Goal: Check status: Check status

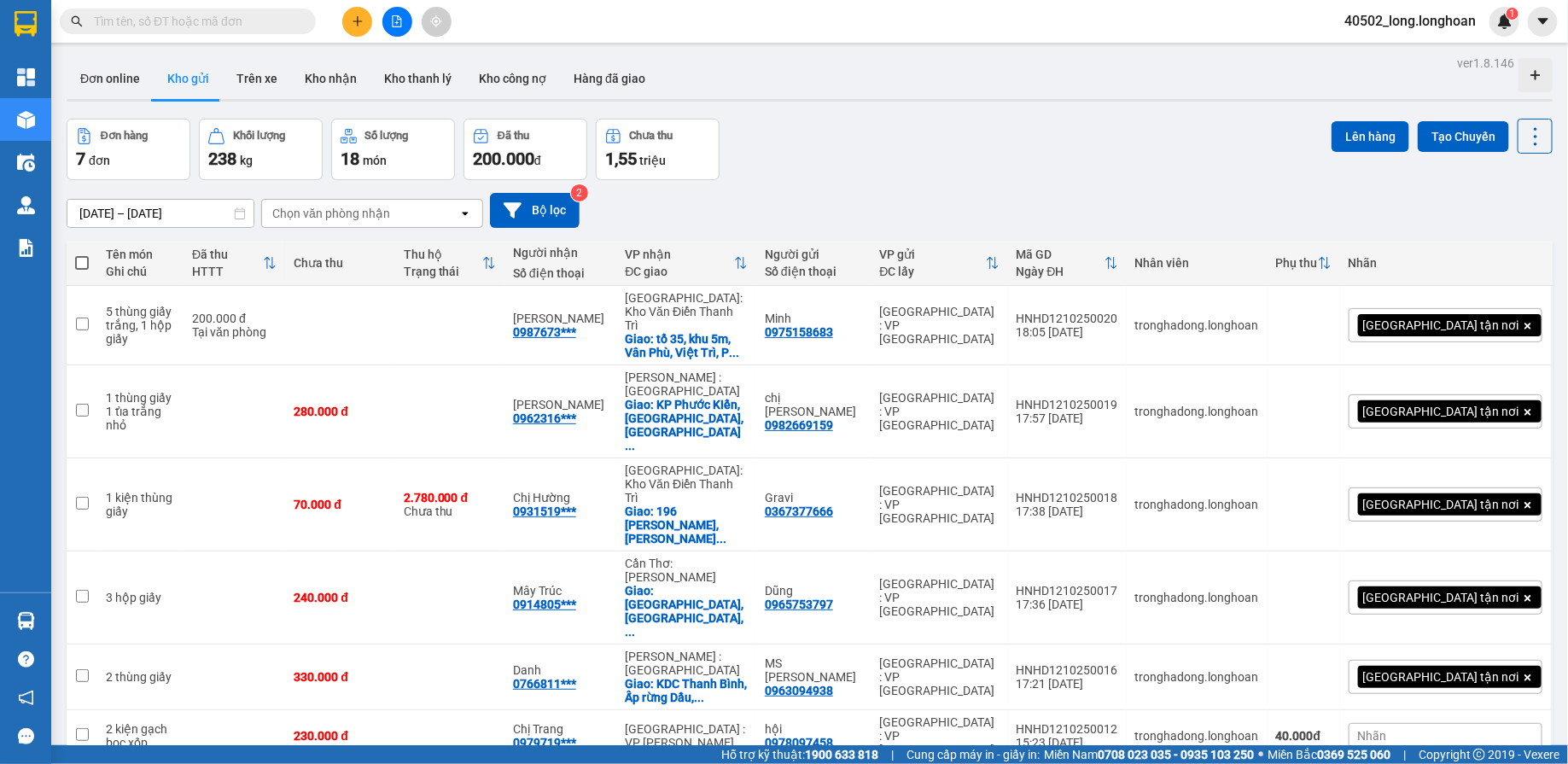
click at [399, 30] on button at bounding box center [397, 22] width 30 height 30
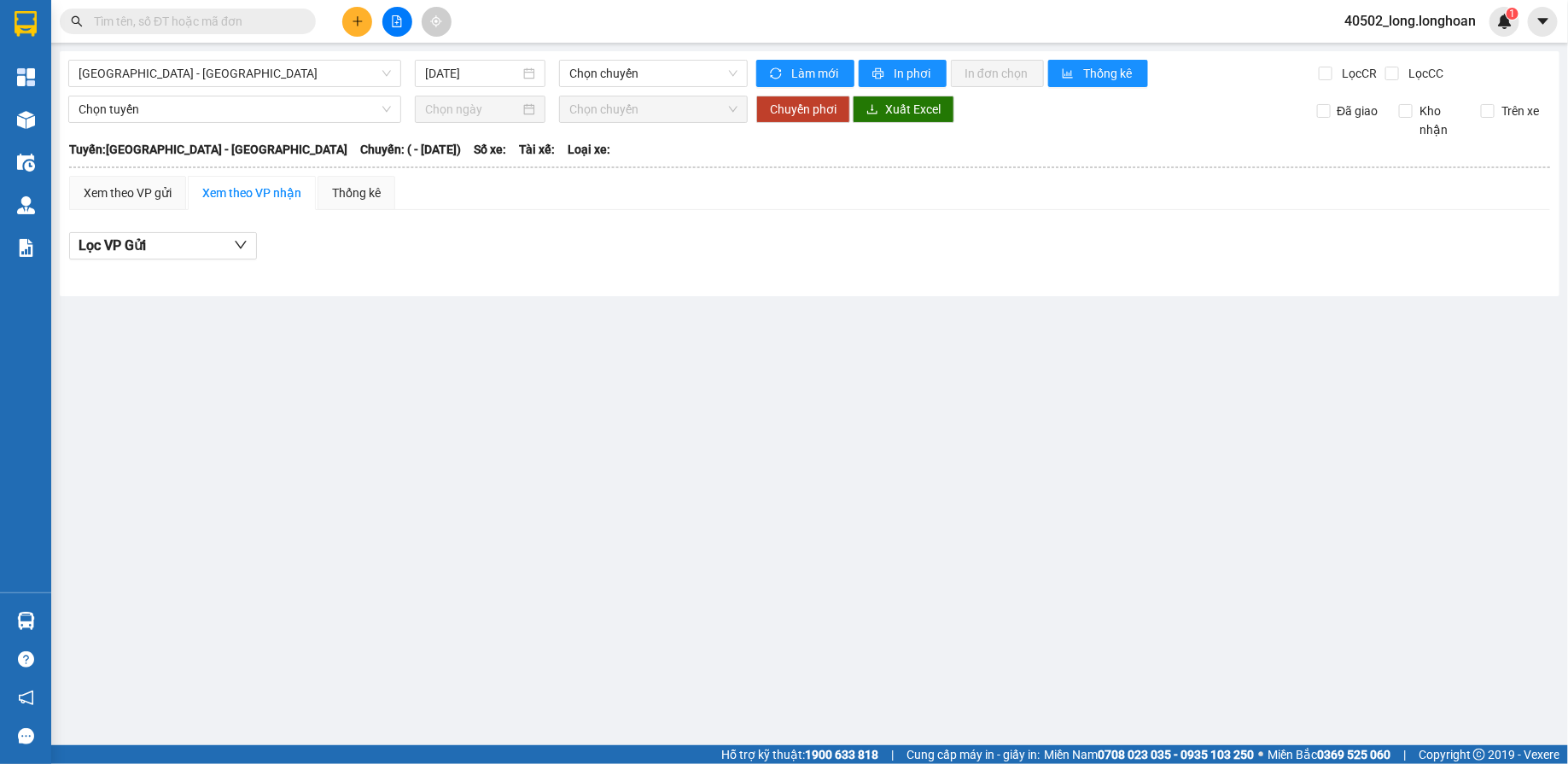
click at [283, 58] on div "[GEOGRAPHIC_DATA] - [GEOGRAPHIC_DATA] [DATE] Chọn chuyến Làm mới In phơi In đơn…" at bounding box center [809, 174] width 1500 height 245
click at [262, 69] on span "[GEOGRAPHIC_DATA] - [GEOGRAPHIC_DATA]" at bounding box center [234, 73] width 312 height 25
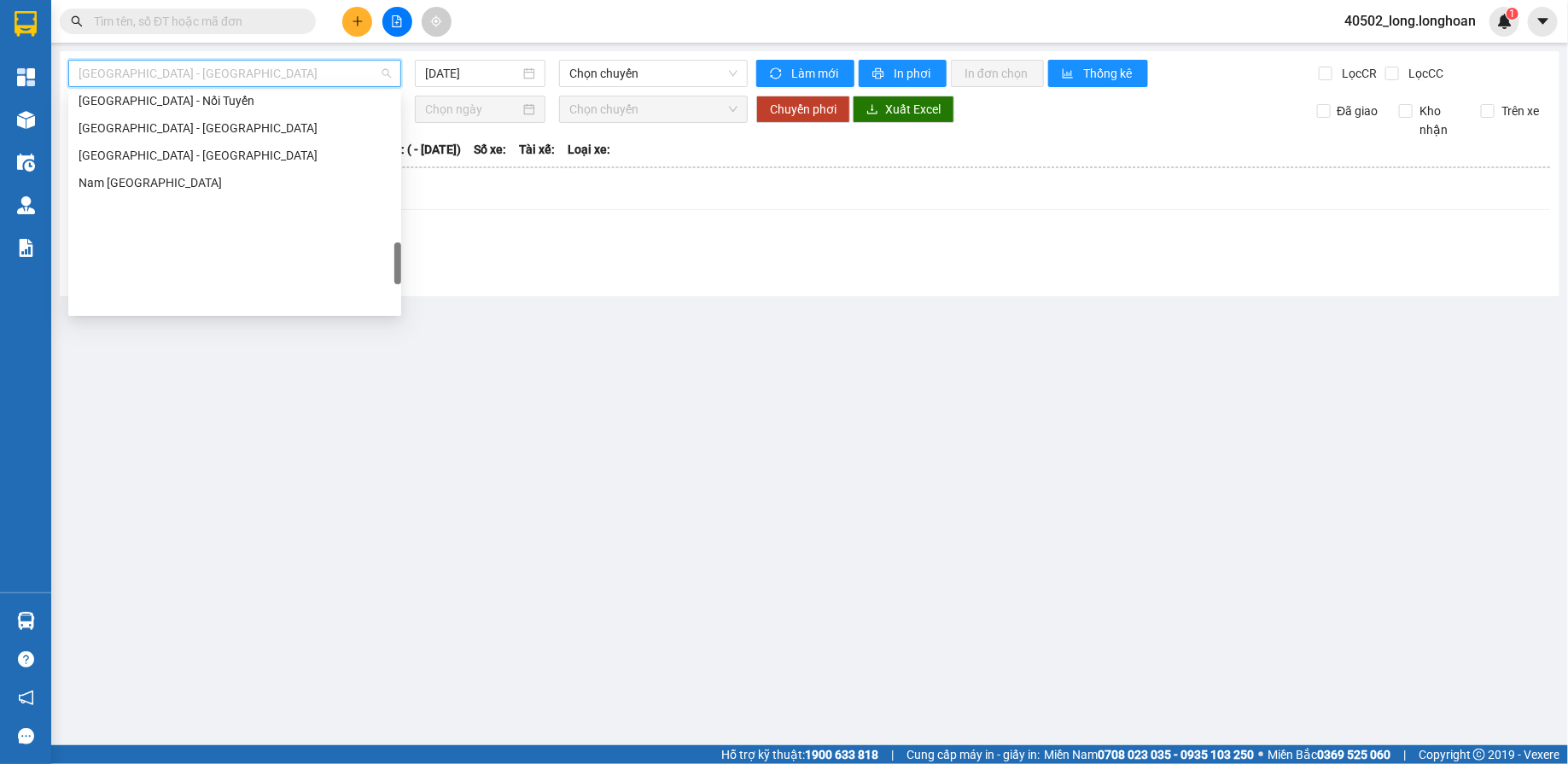
scroll to position [1140, 0]
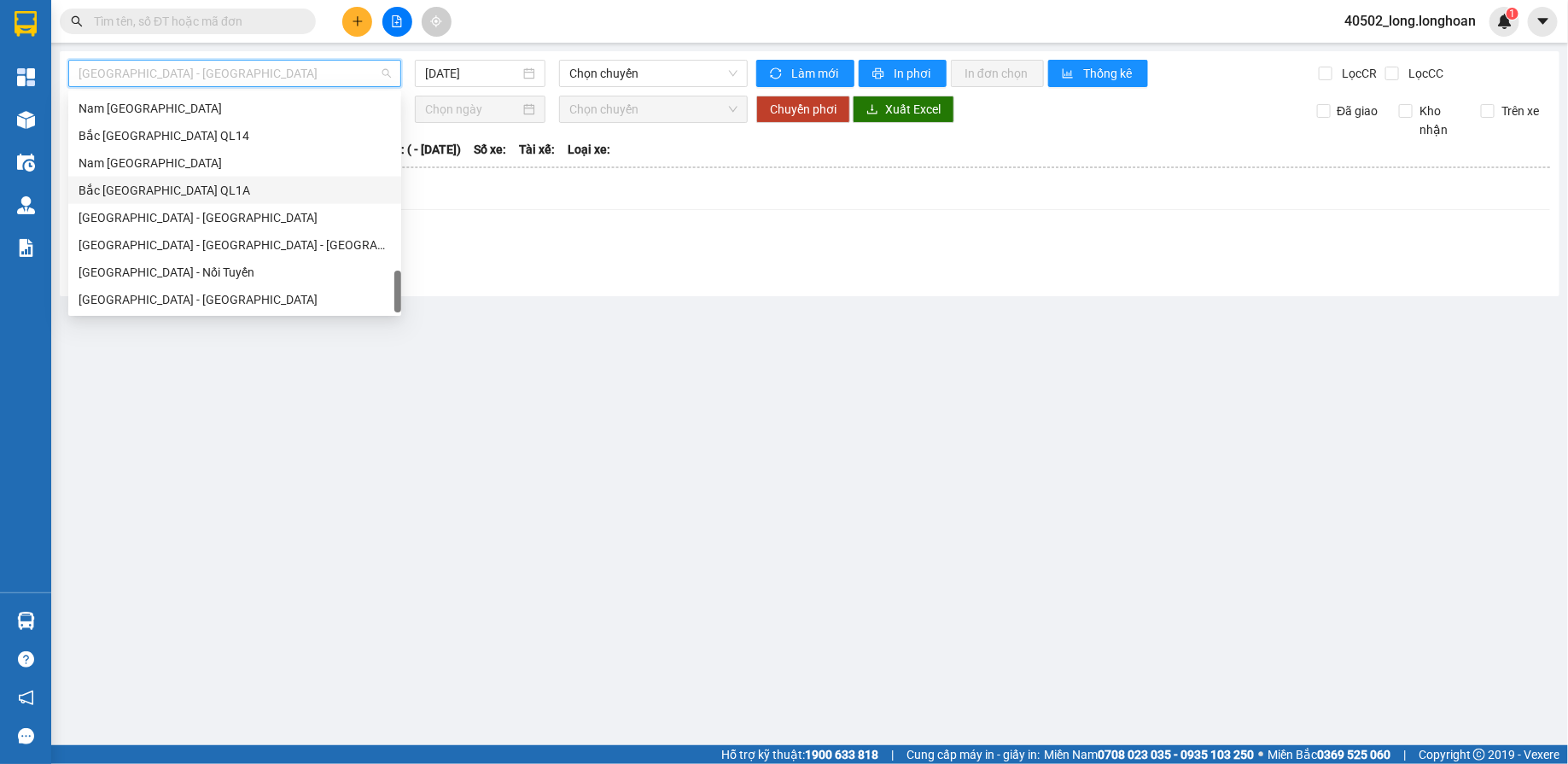
click at [156, 181] on div "Bắc [GEOGRAPHIC_DATA] QL1A" at bounding box center [234, 190] width 312 height 19
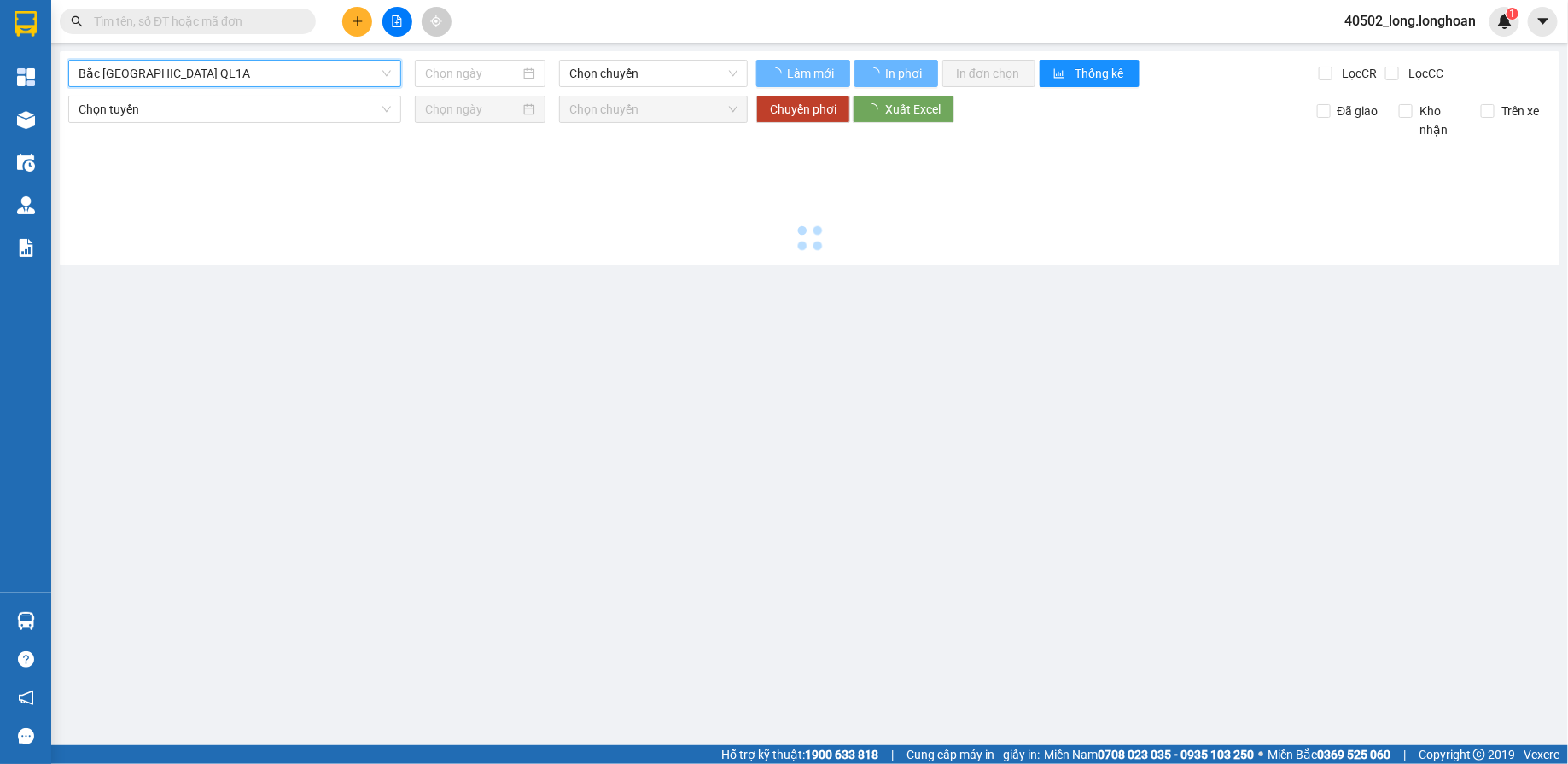
type input "[DATE]"
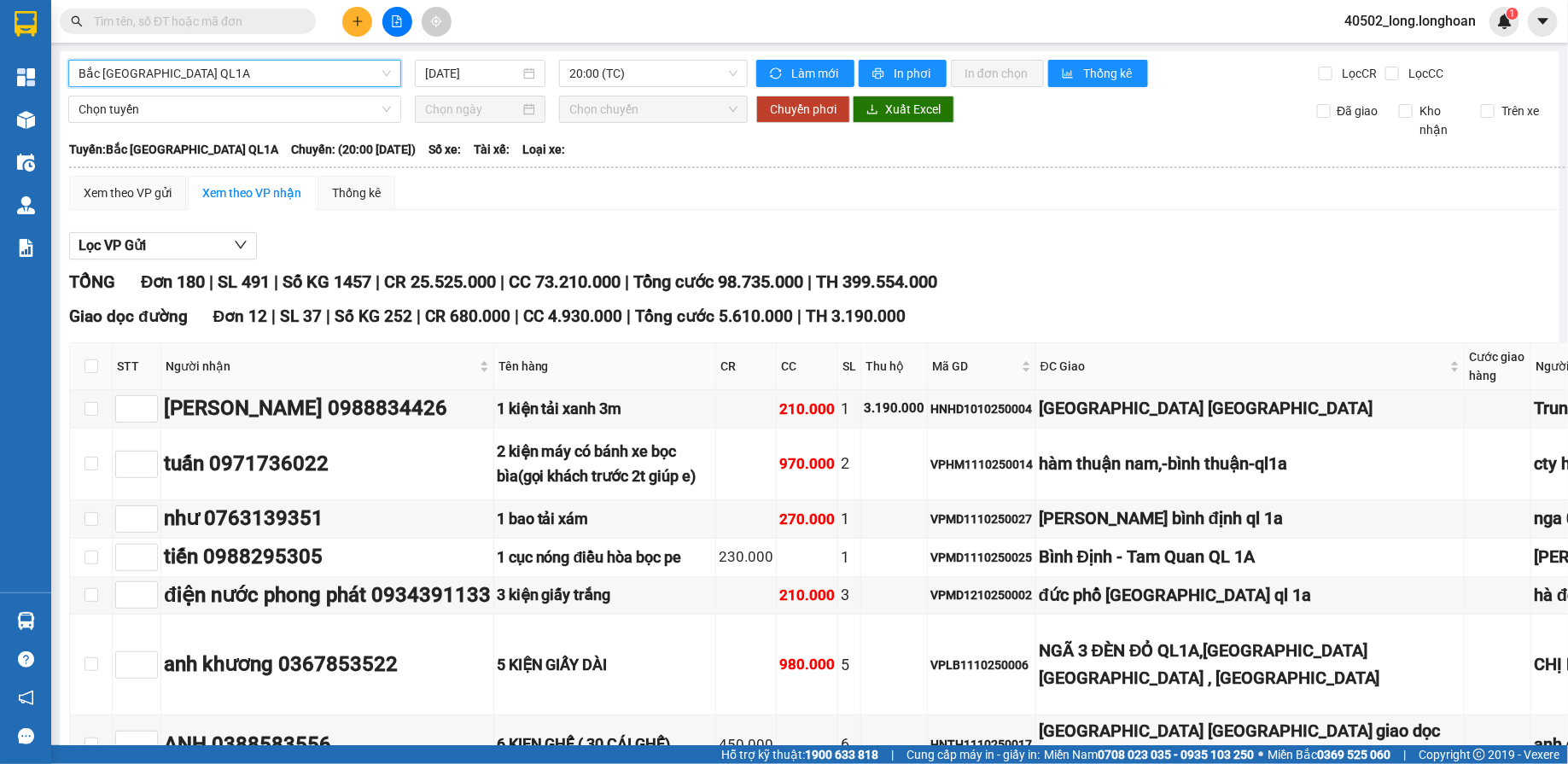
click at [738, 207] on div "Xem theo VP gửi Xem theo VP nhận Thống kê" at bounding box center [1066, 193] width 1995 height 34
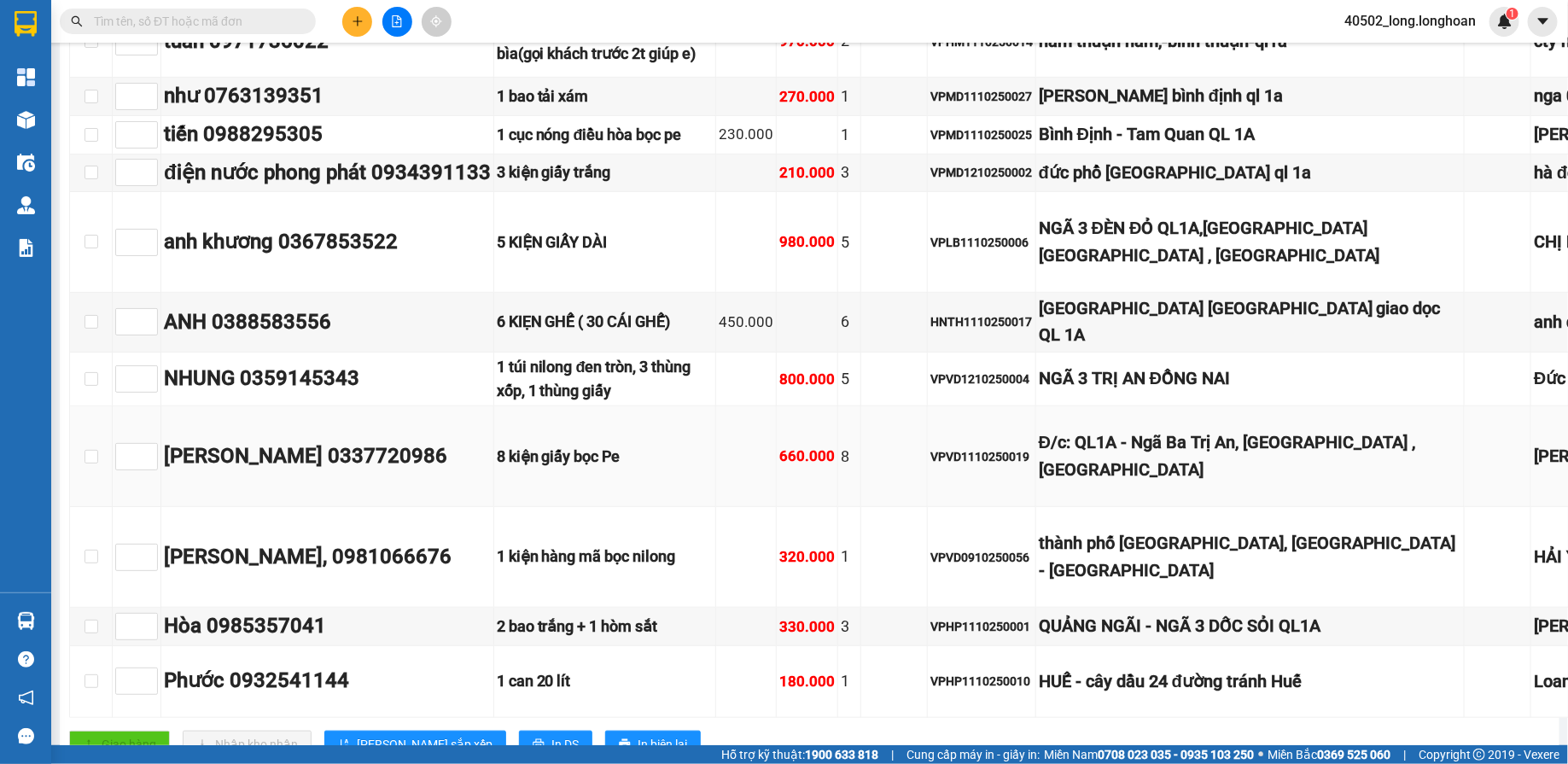
scroll to position [446, 0]
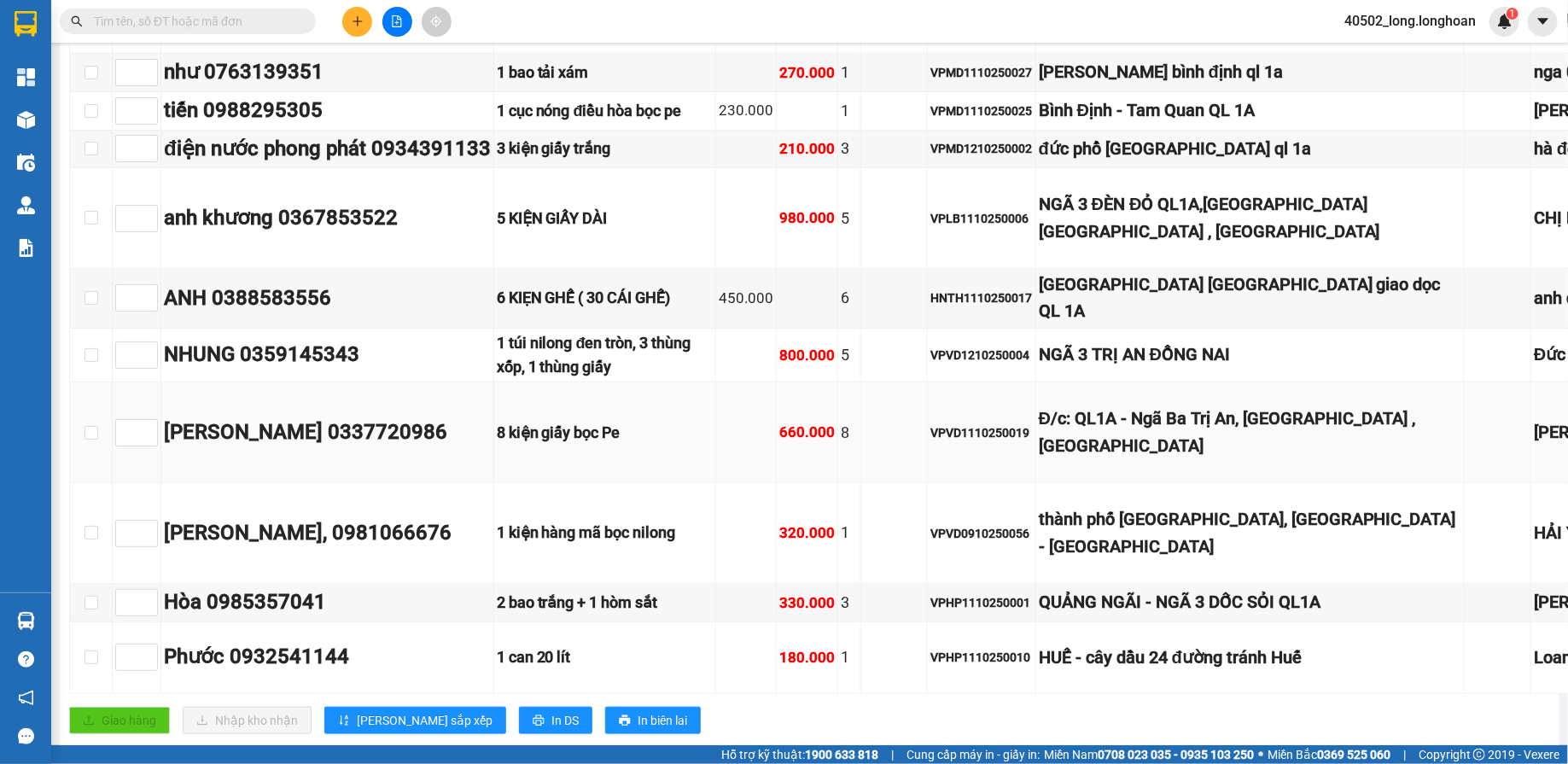
click at [1033, 442] on div "VPVD1110250019" at bounding box center [981, 433] width 102 height 19
copy div "VPVD1110250019"
click at [238, 36] on div "Kết quả tìm kiếm ( 0 ) Bộ lọc No Data" at bounding box center [167, 22] width 333 height 30
click at [228, 20] on input "text" at bounding box center [195, 21] width 202 height 19
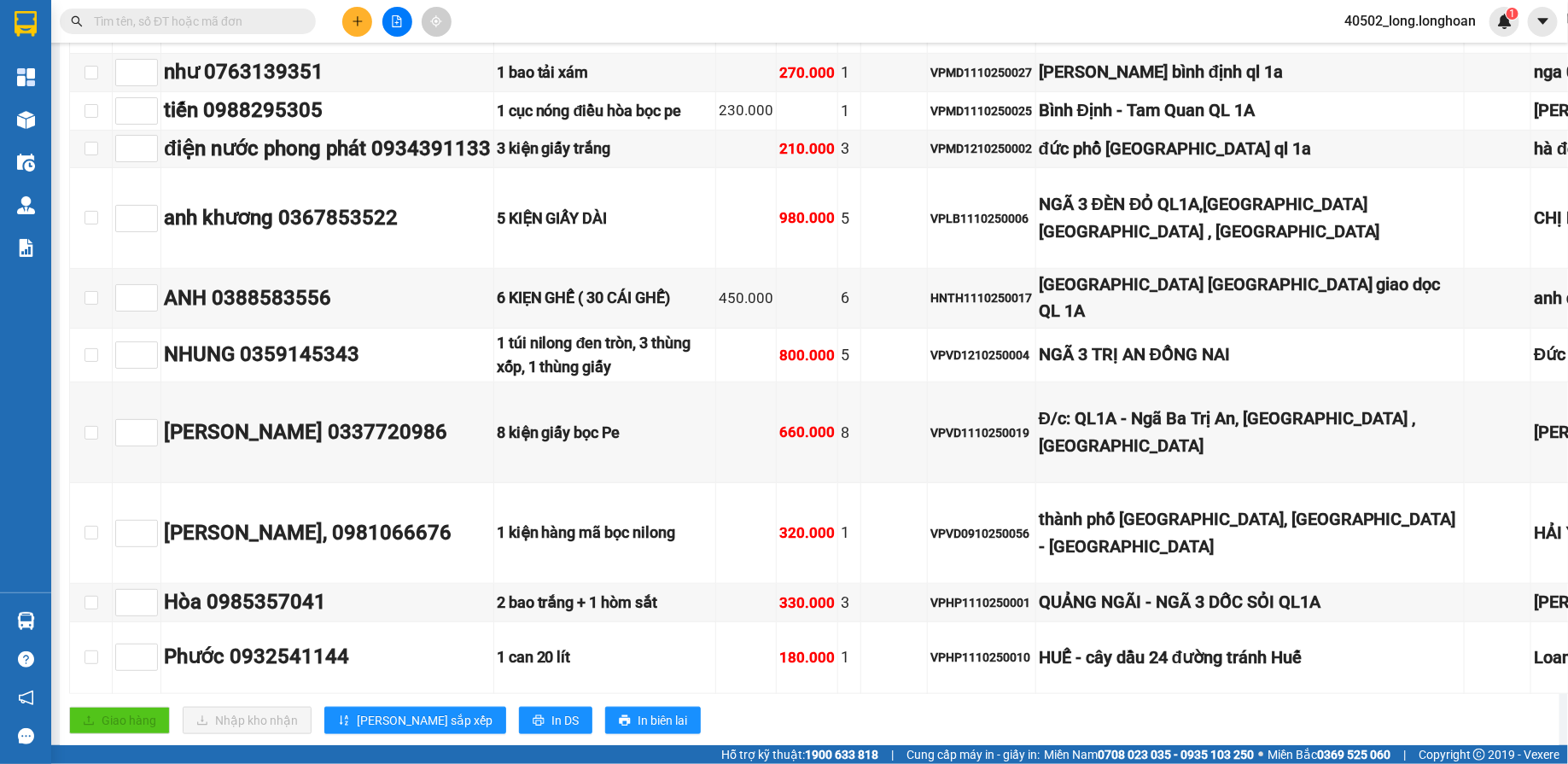
paste input "VPVD1110250019"
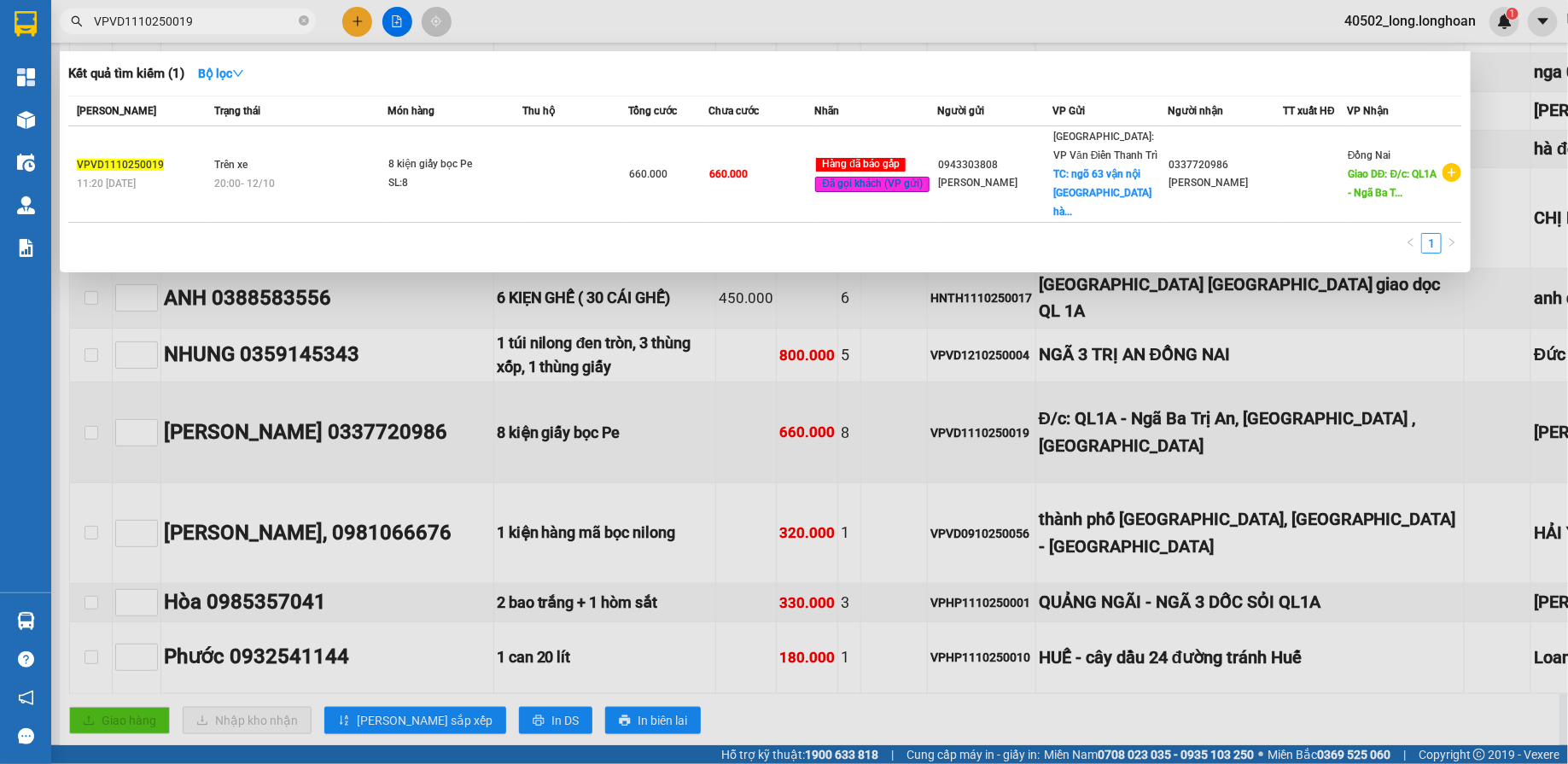
type input "VPVD1110250019"
click at [844, 413] on div at bounding box center [784, 382] width 1568 height 764
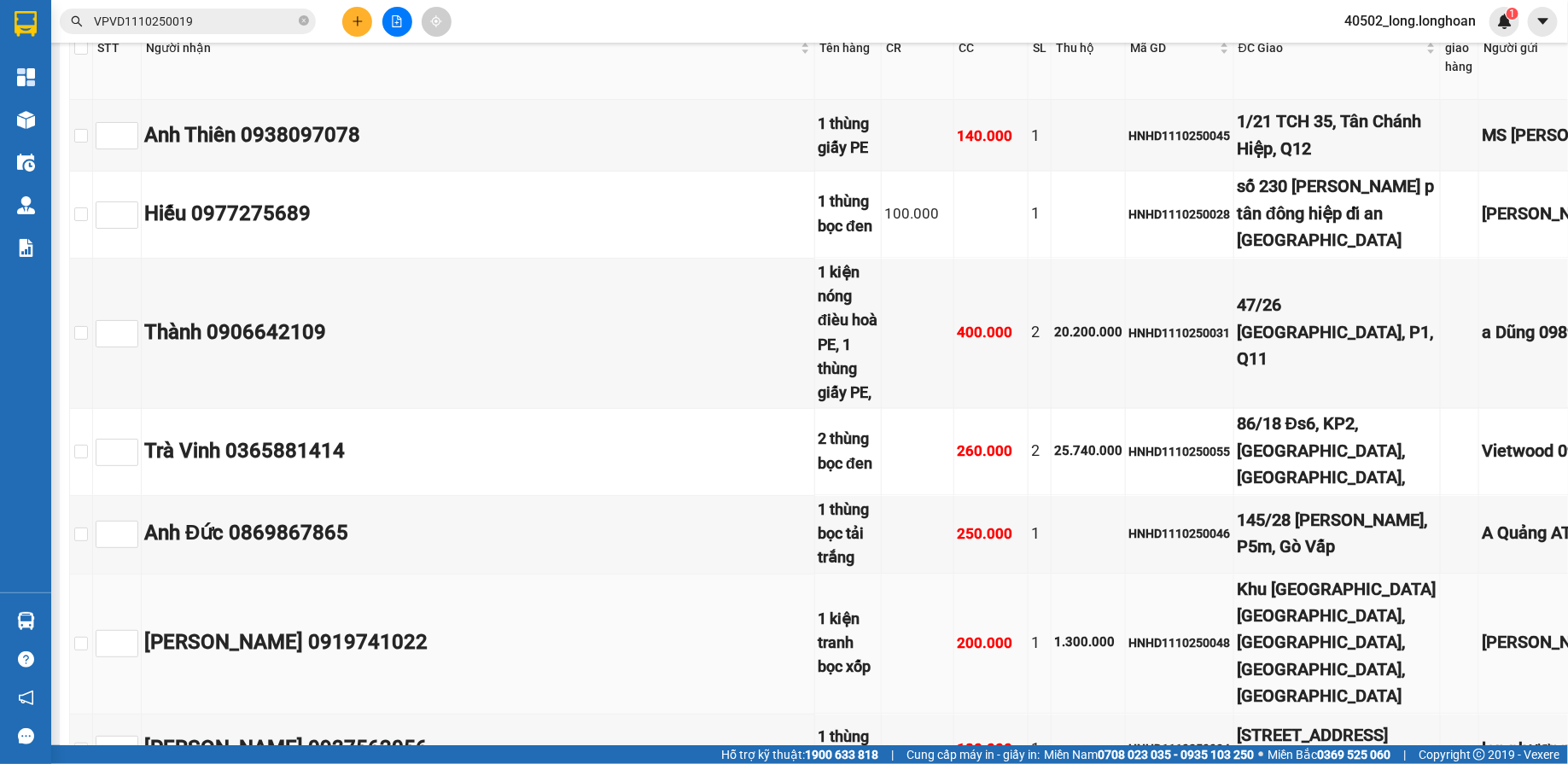
scroll to position [0, 0]
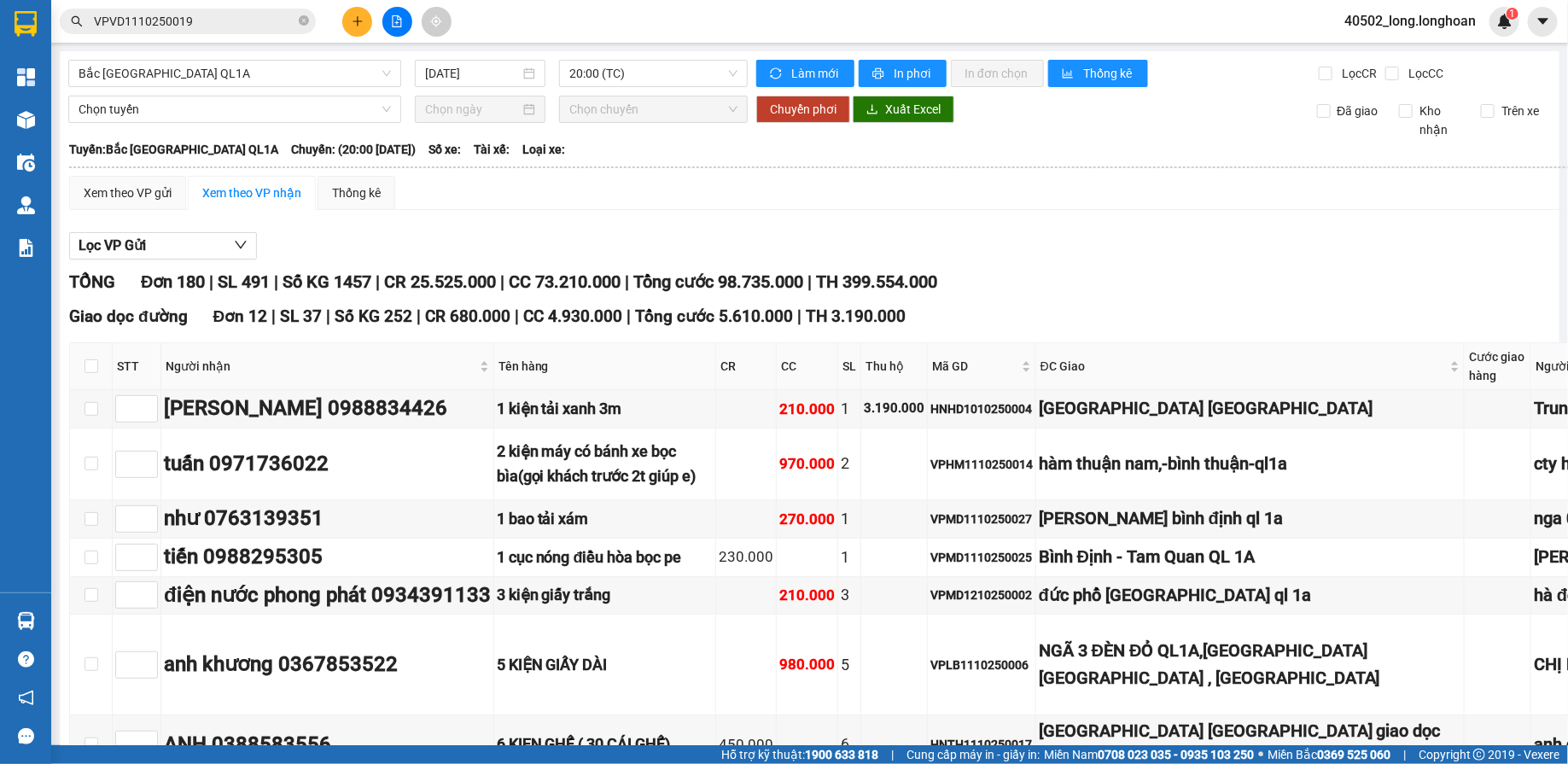
click at [613, 81] on span "20:00 (TC)" at bounding box center [654, 73] width 168 height 25
click at [471, 75] on input "[DATE]" at bounding box center [473, 73] width 95 height 19
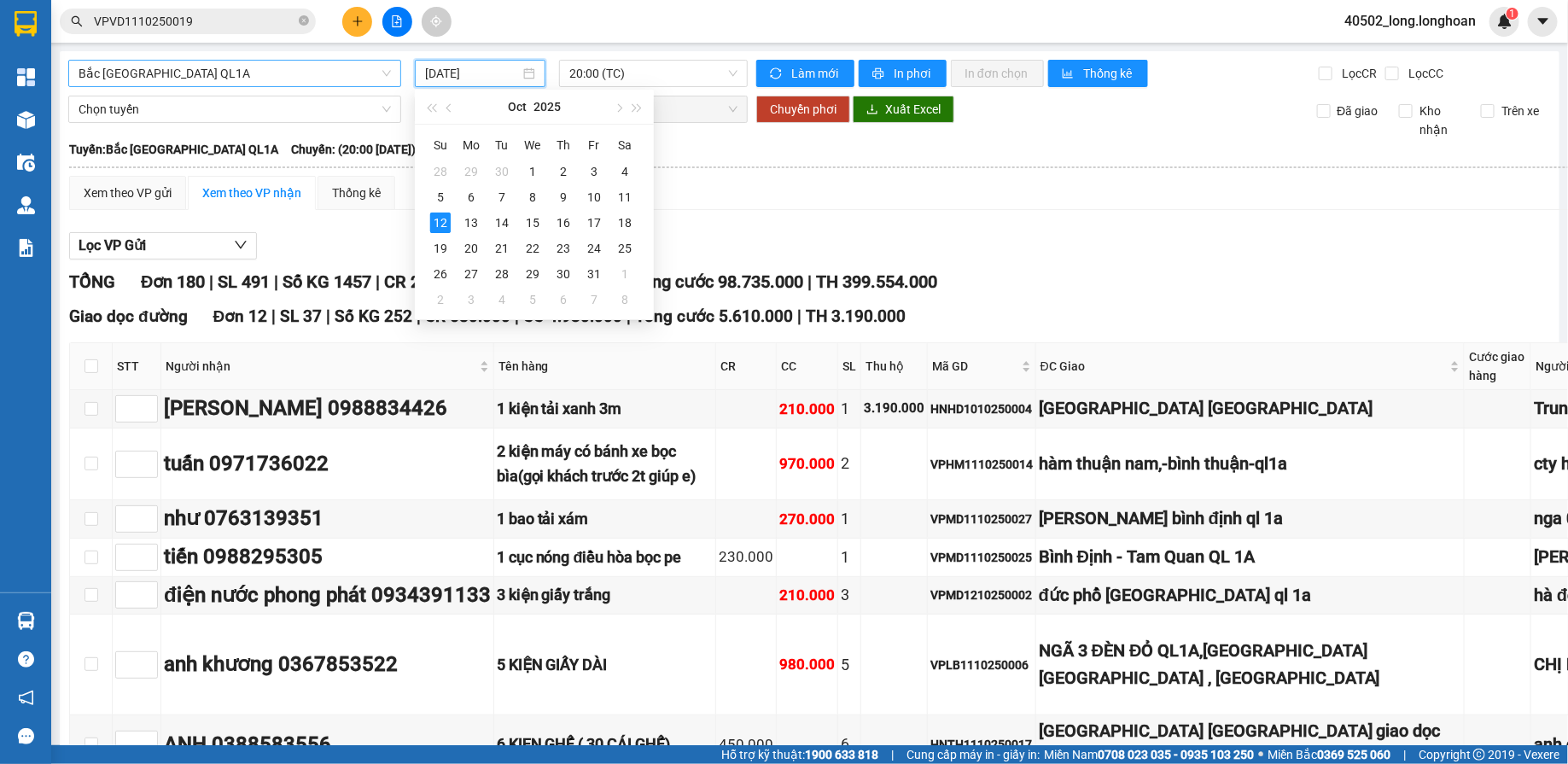
click at [318, 74] on span "Bắc [GEOGRAPHIC_DATA] QL1A" at bounding box center [234, 73] width 312 height 25
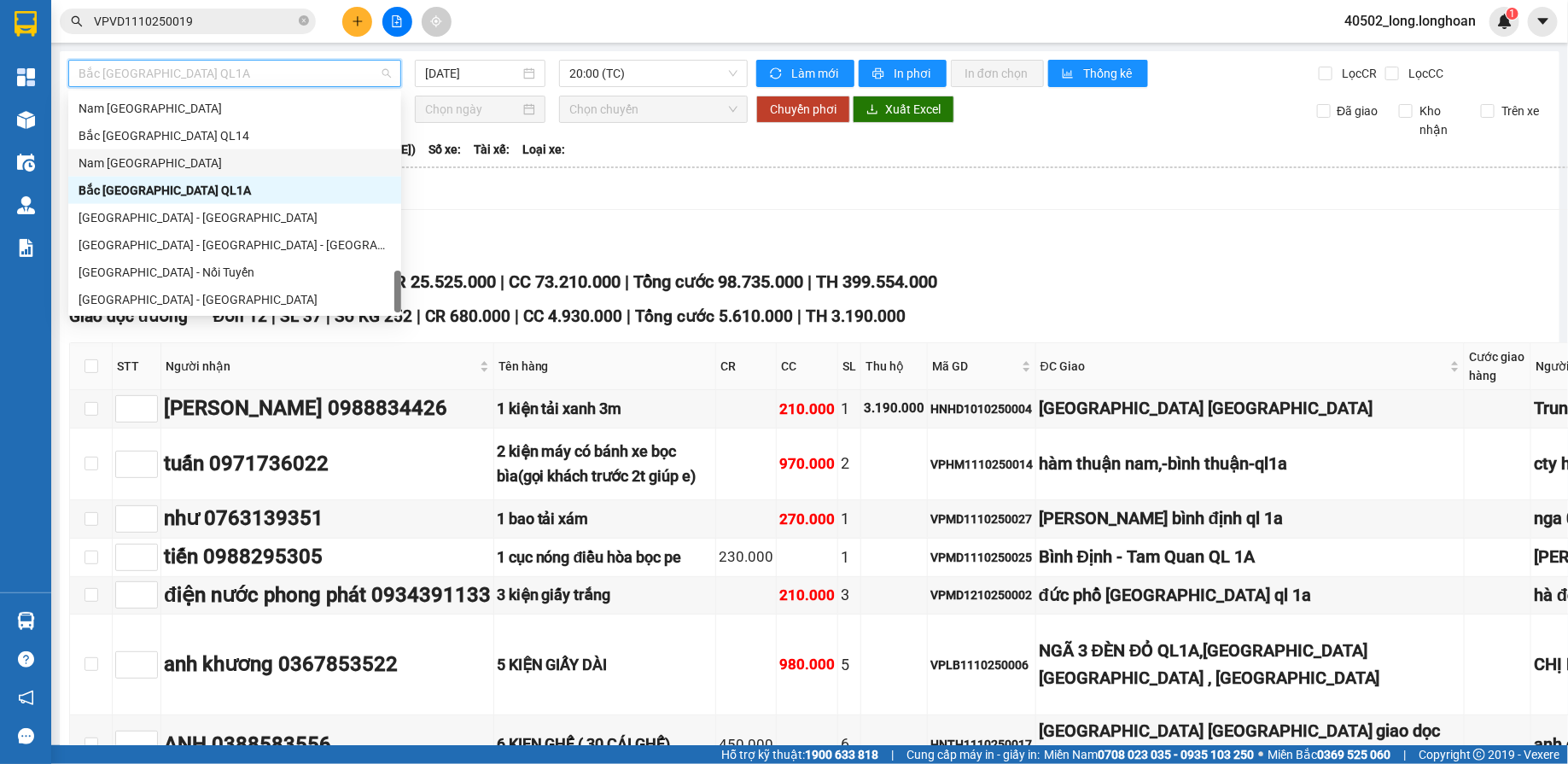
click at [216, 167] on div "Nam [GEOGRAPHIC_DATA]" at bounding box center [234, 163] width 312 height 19
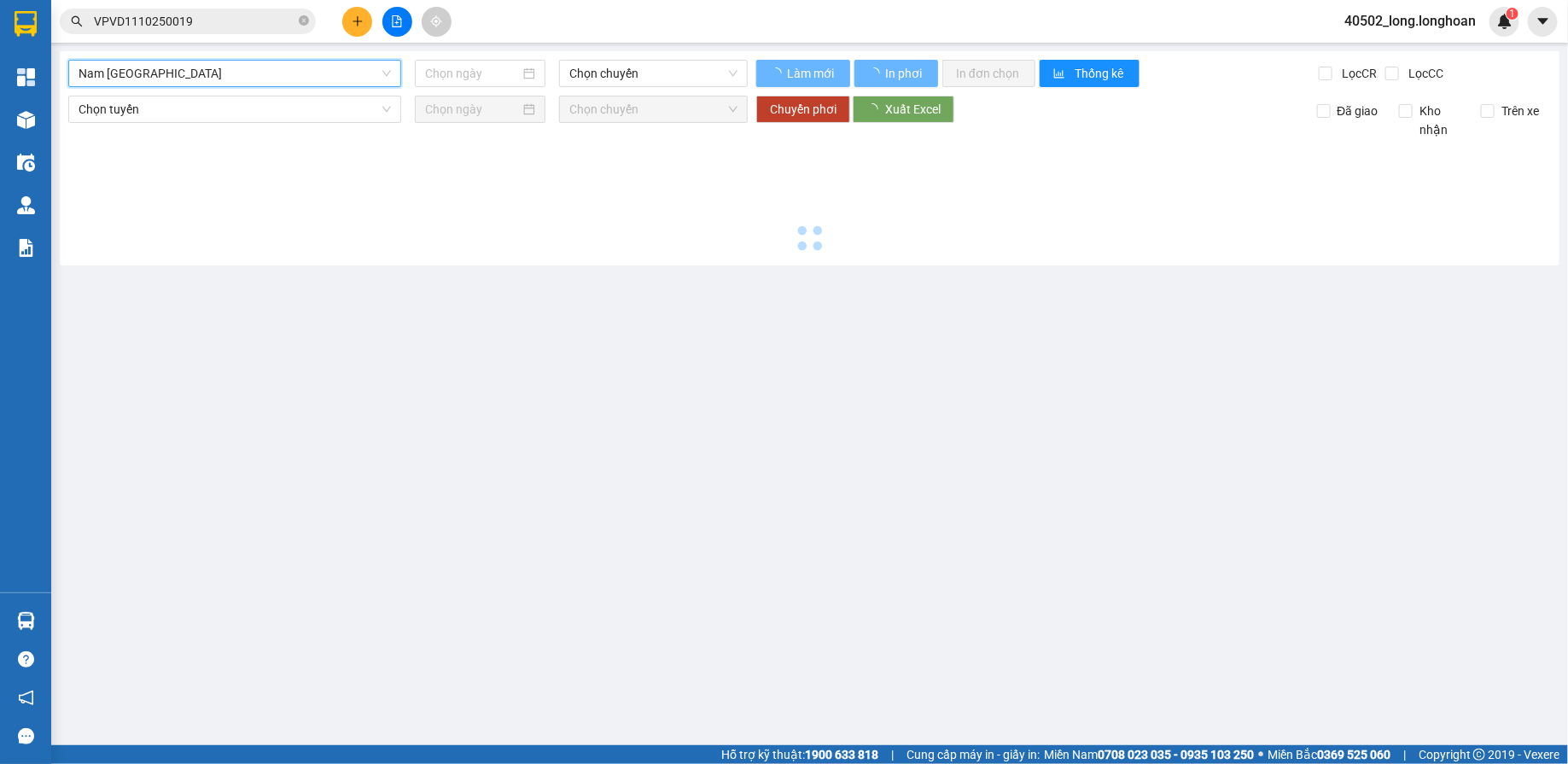
type input "[DATE]"
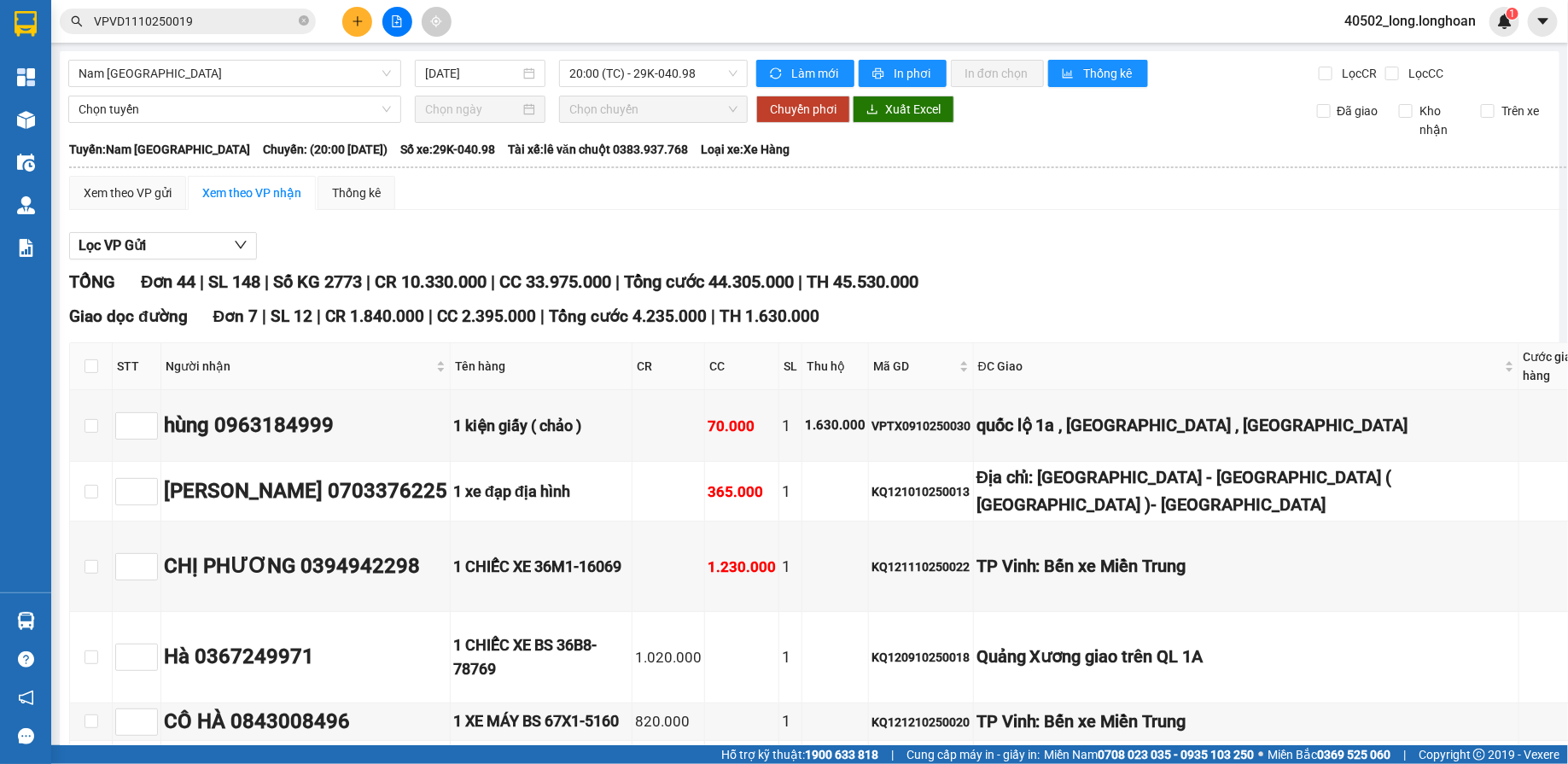
click at [750, 289] on span "Tổng cước 44.305.000" at bounding box center [709, 282] width 170 height 21
click at [712, 76] on span "20:00 (TC) - 29K-040.98" at bounding box center [654, 73] width 168 height 25
click at [297, 69] on span "Nam [GEOGRAPHIC_DATA]" at bounding box center [234, 73] width 312 height 25
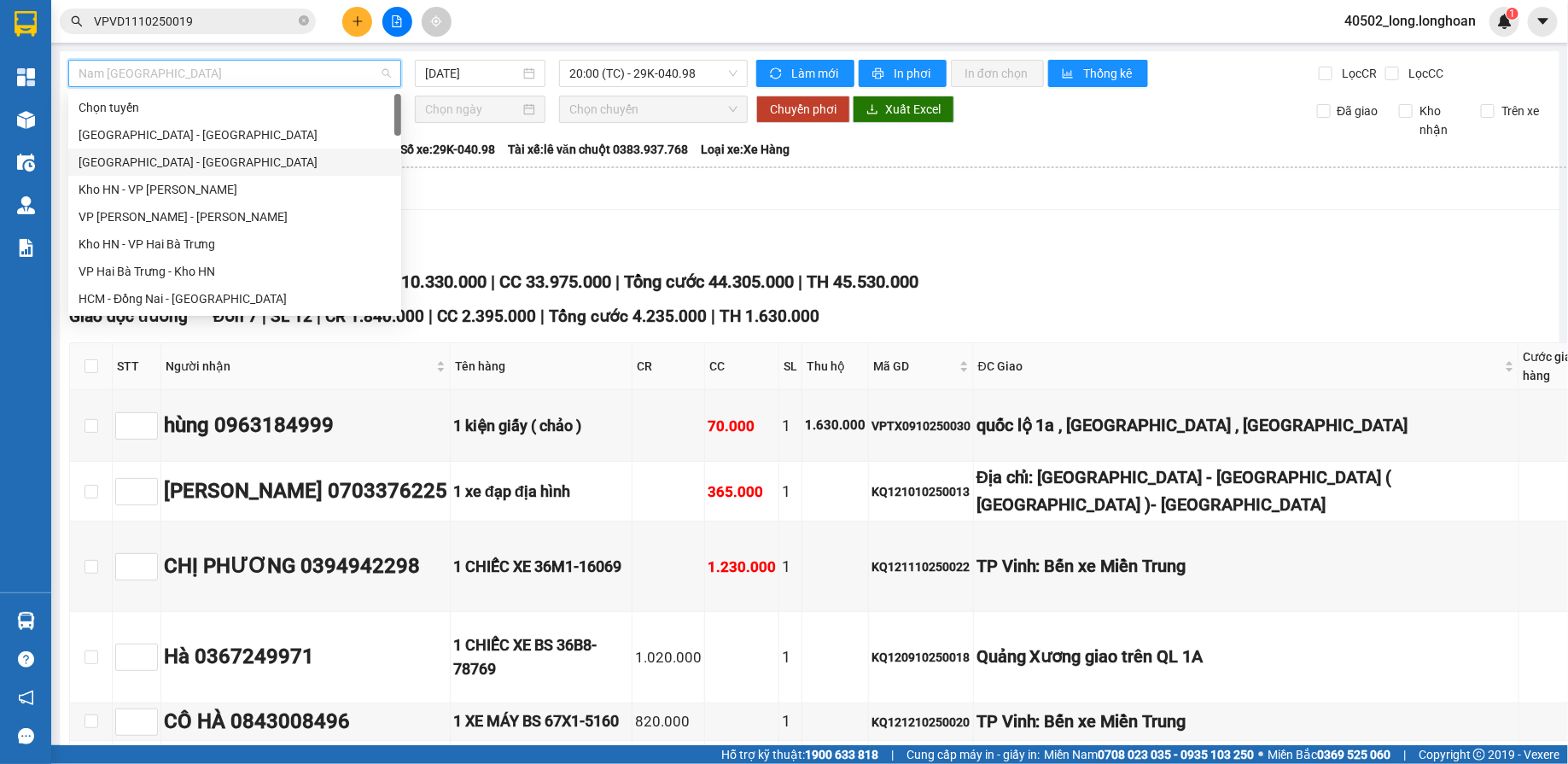
click at [205, 167] on div "[GEOGRAPHIC_DATA] - [GEOGRAPHIC_DATA]" at bounding box center [234, 162] width 312 height 19
type input "[DATE]"
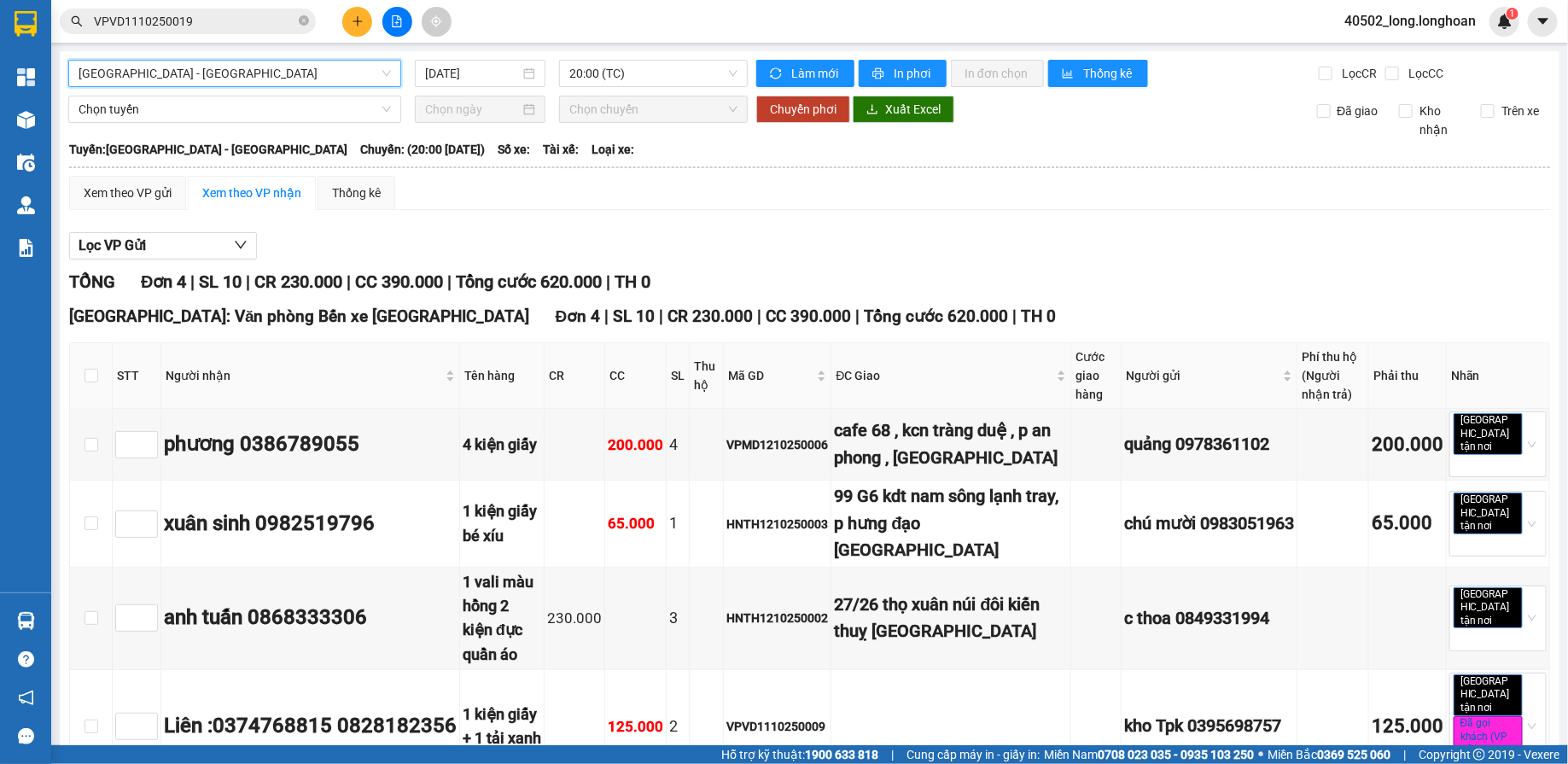
click at [569, 234] on div "Lọc VP Gửi" at bounding box center [809, 245] width 1481 height 28
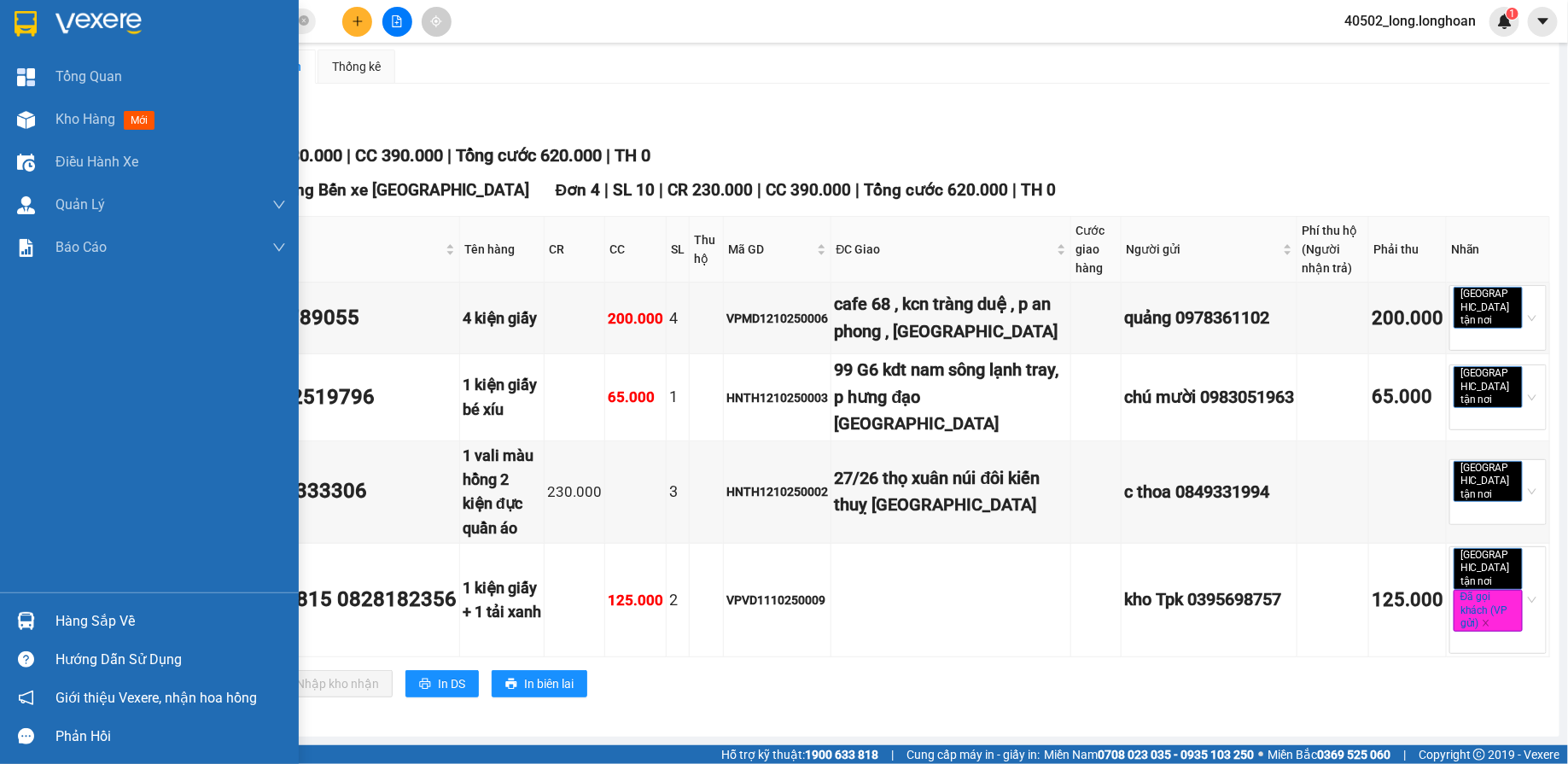
click at [40, 24] on div at bounding box center [149, 27] width 299 height 55
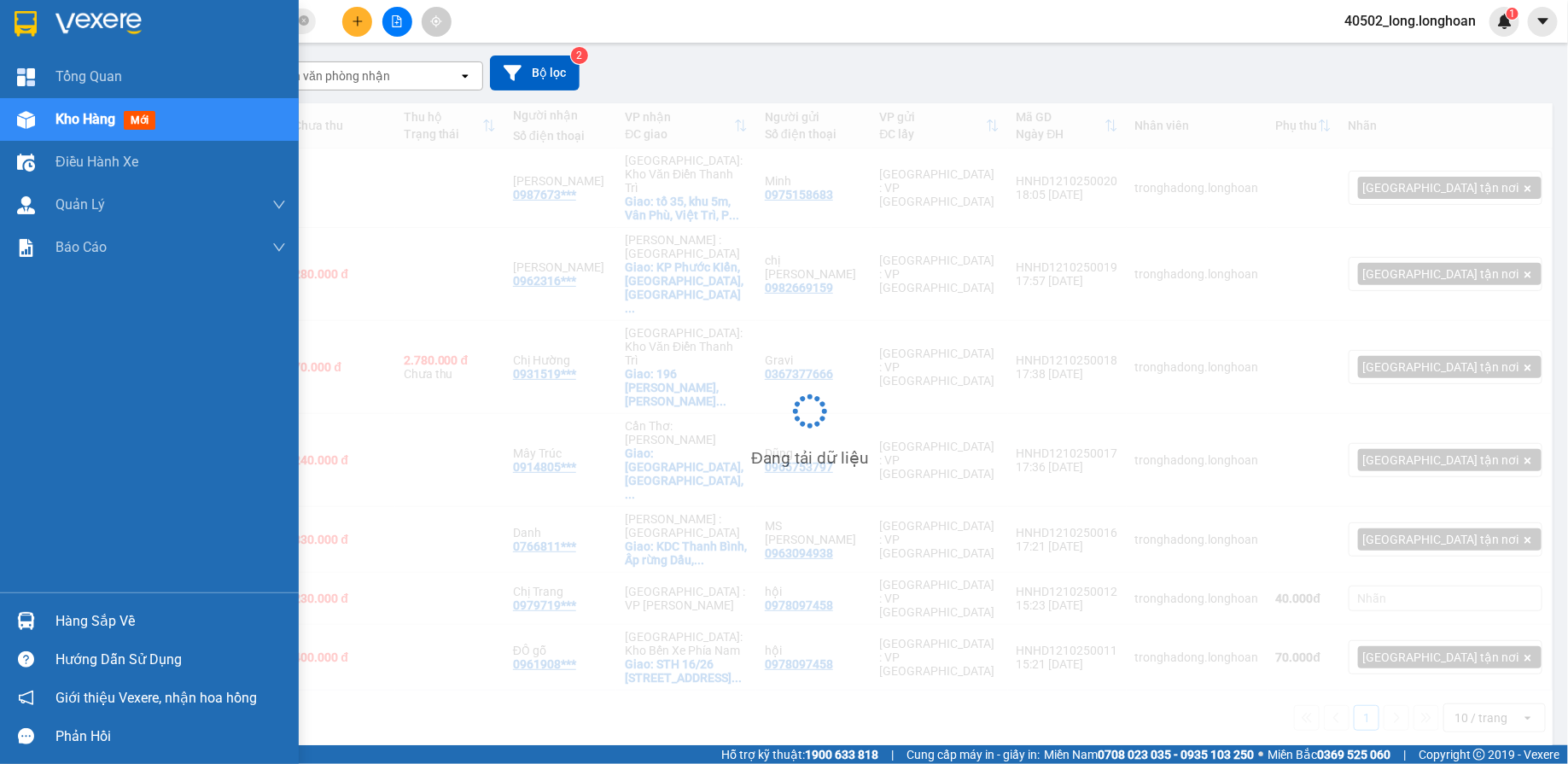
scroll to position [78, 0]
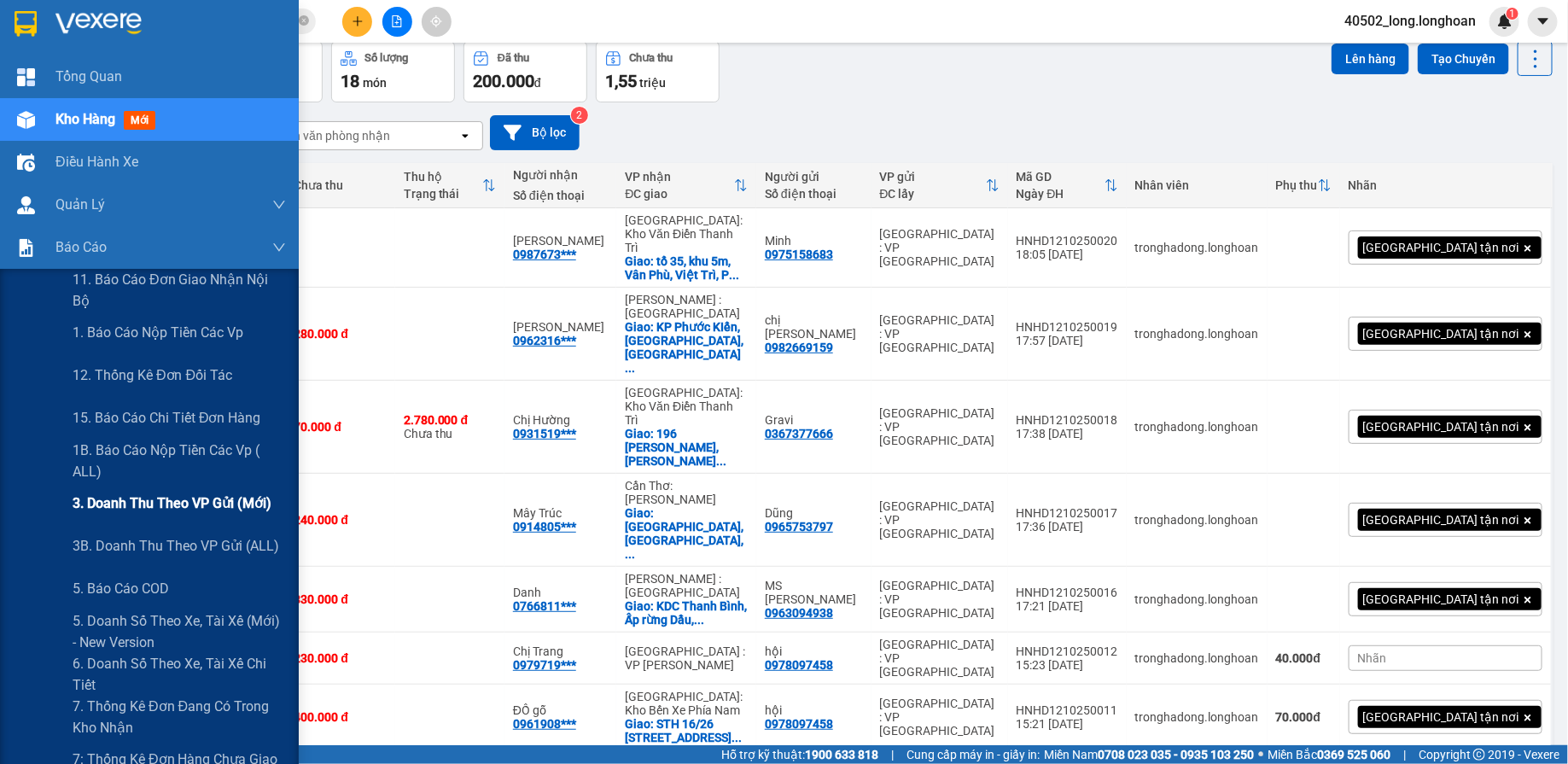
click at [203, 522] on div "3. Doanh Thu theo VP Gửi (mới)" at bounding box center [179, 503] width 214 height 43
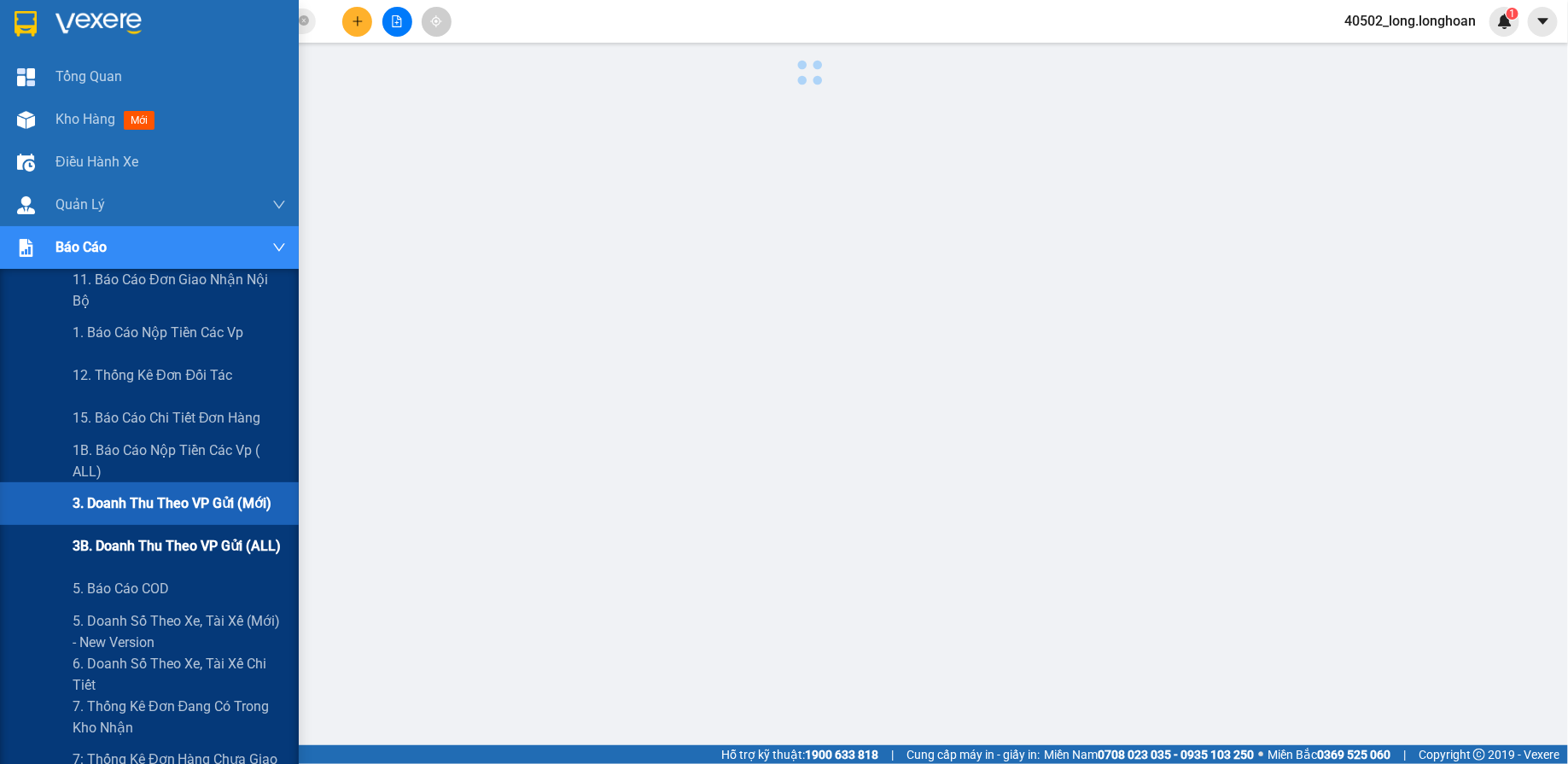
click at [199, 535] on span "3B. Doanh Thu theo VP Gửi (ALL)" at bounding box center [177, 546] width 208 height 22
